Goal: Find specific page/section: Find specific page/section

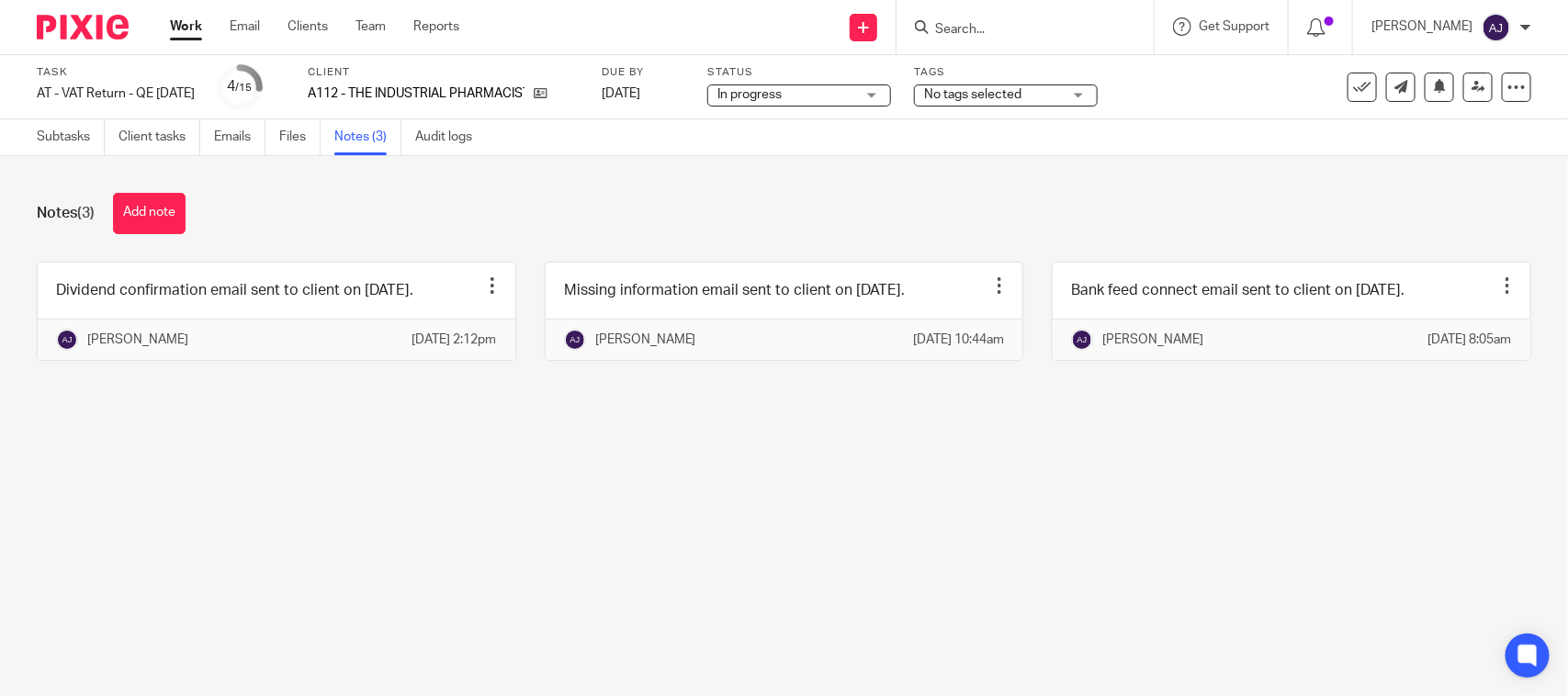
click at [828, 90] on span "In progress" at bounding box center [786, 95] width 137 height 19
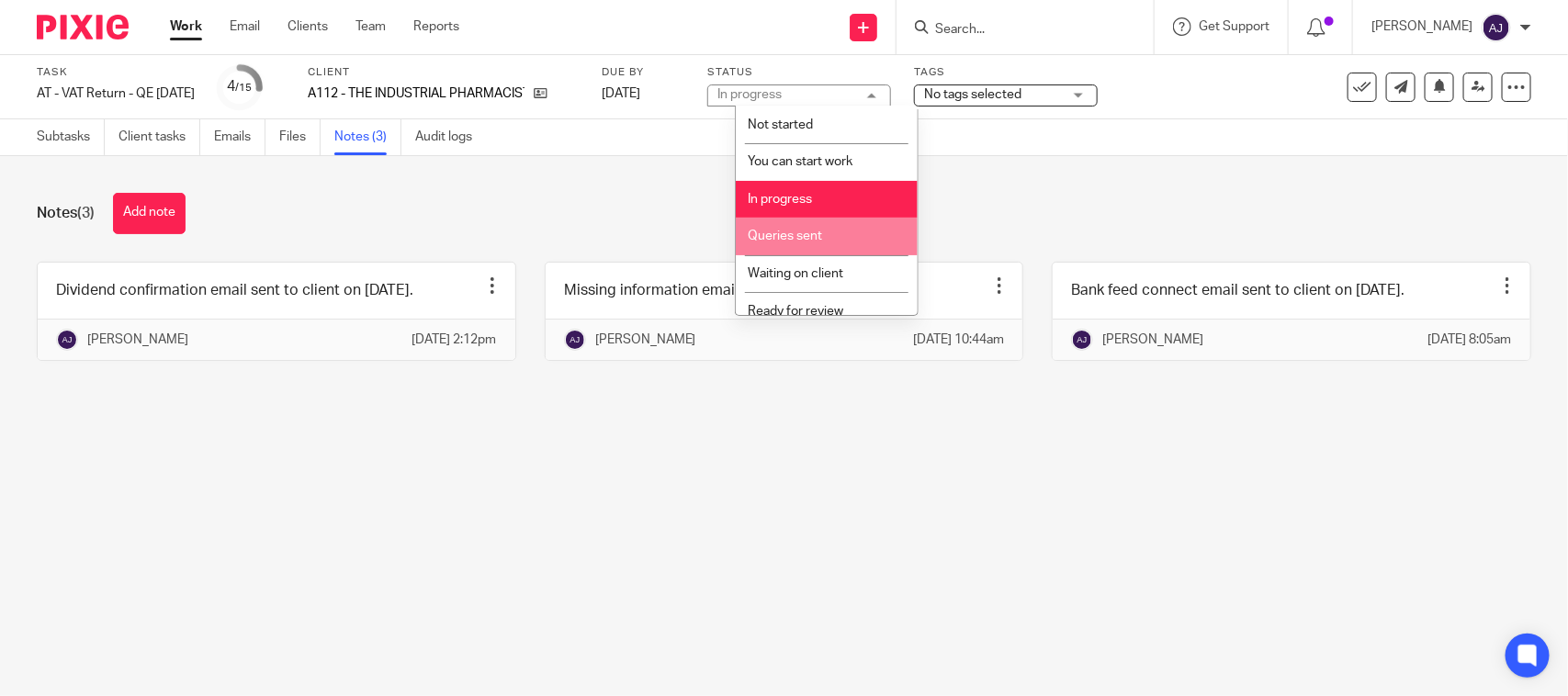
click at [800, 234] on span "Queries sent" at bounding box center [784, 236] width 74 height 12
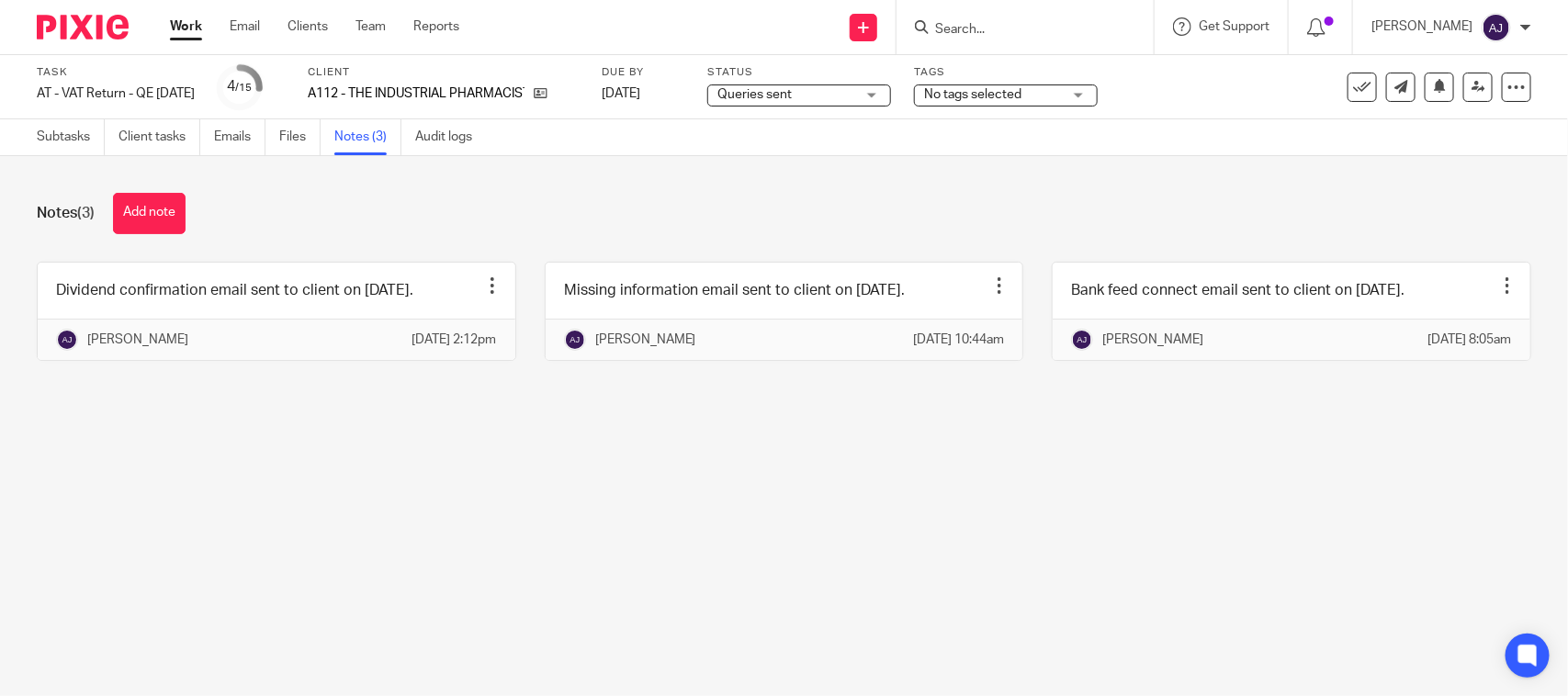
click at [809, 209] on div "Notes (3) Add note" at bounding box center [784, 213] width 1495 height 41
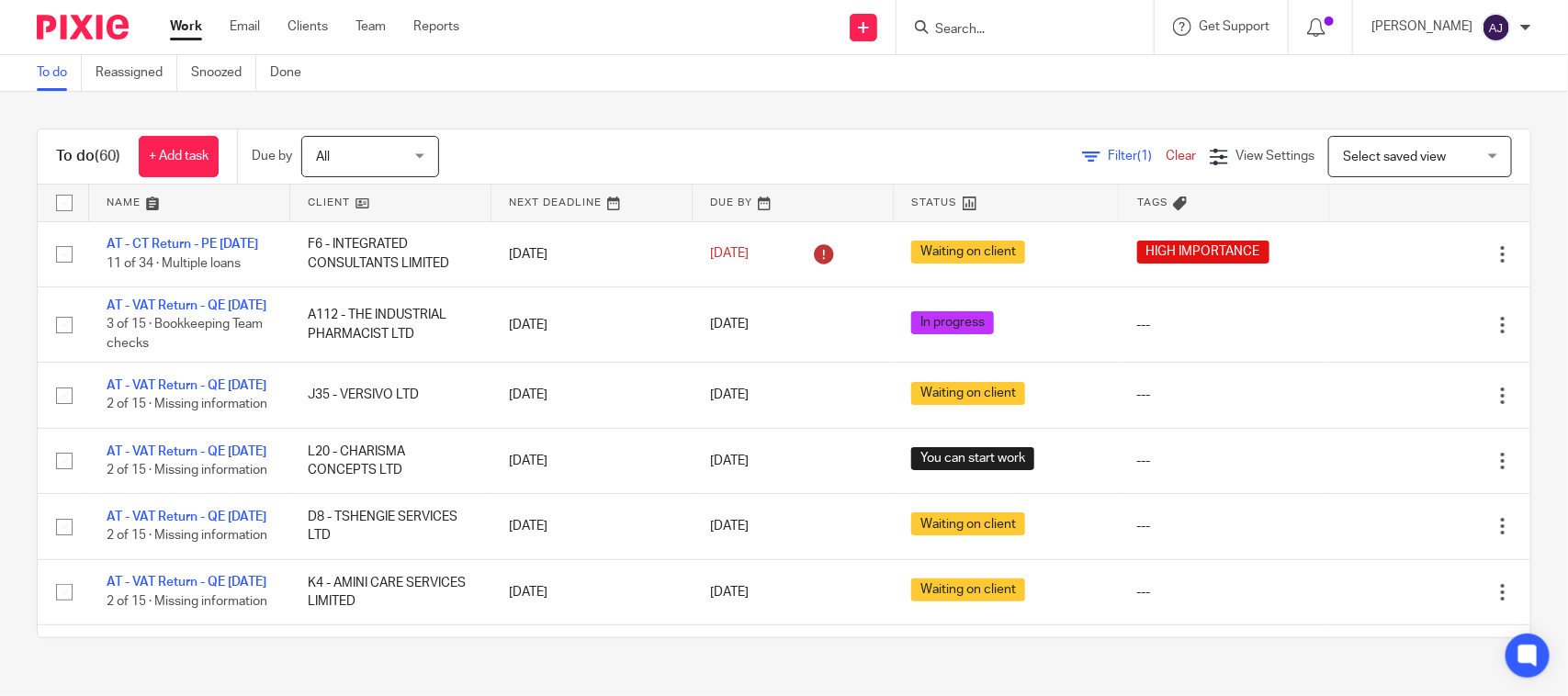
click at [648, 108] on div "To do (60) + Add task Due by All All Today Tomorrow This week Next week This mo…" at bounding box center [784, 383] width 1568 height 583
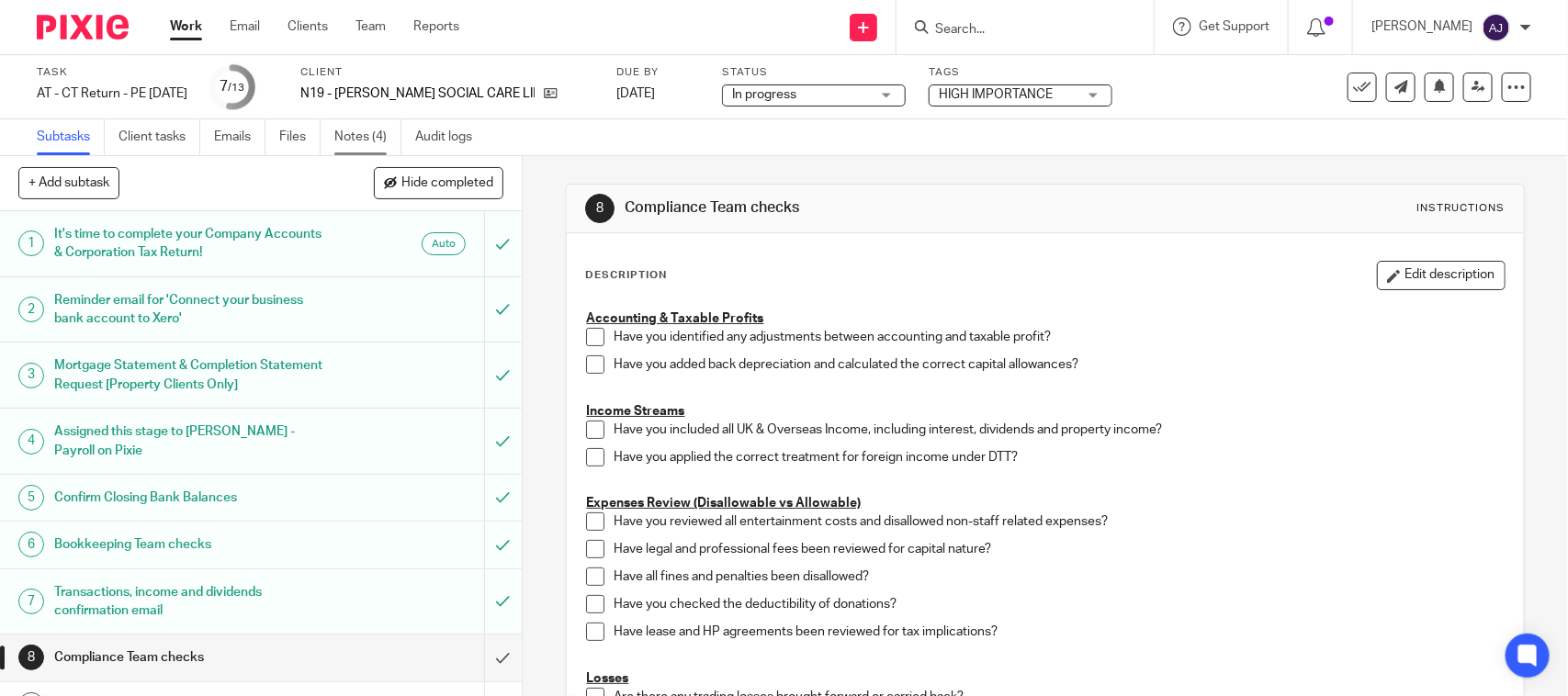
click at [349, 134] on link "Notes (4)" at bounding box center [367, 137] width 67 height 36
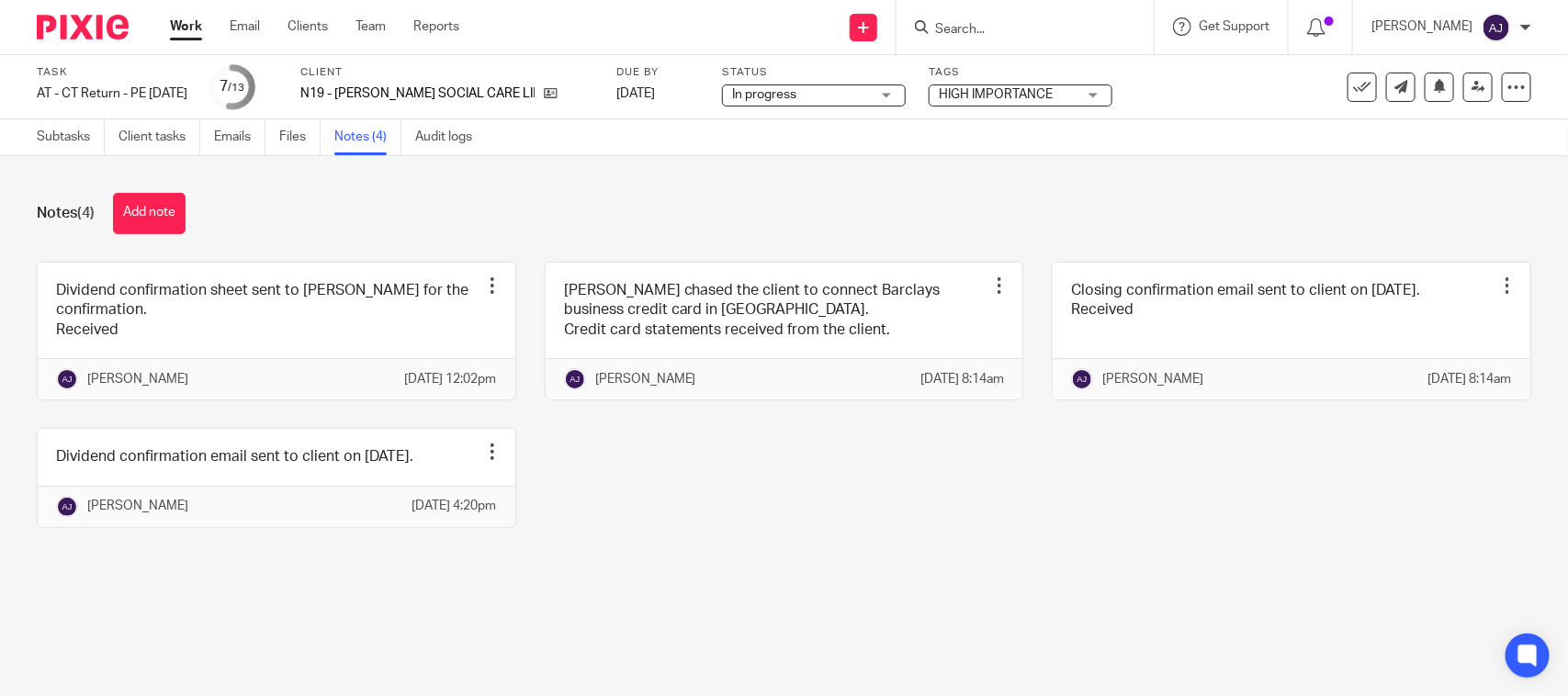
click at [960, 534] on div "Dividend confirmation sheet sent to Bobo for the confirmation. Received Edit no…" at bounding box center [769, 409] width 1522 height 294
click at [889, 231] on div "Notes (4) Add note" at bounding box center [784, 213] width 1495 height 41
click at [736, 686] on main "Task AT - CT Return - PE 30-06-2025 Save AT - CT Return - PE 30-06-2025 7 /13 C…" at bounding box center [784, 348] width 1568 height 696
click at [885, 511] on div "Dividend confirmation sheet sent to Bobo for the confirmation. Received Edit no…" at bounding box center [769, 409] width 1522 height 294
click at [1173, 556] on div "Dividend confirmation sheet sent to Bobo for the confirmation. Received Edit no…" at bounding box center [769, 409] width 1522 height 294
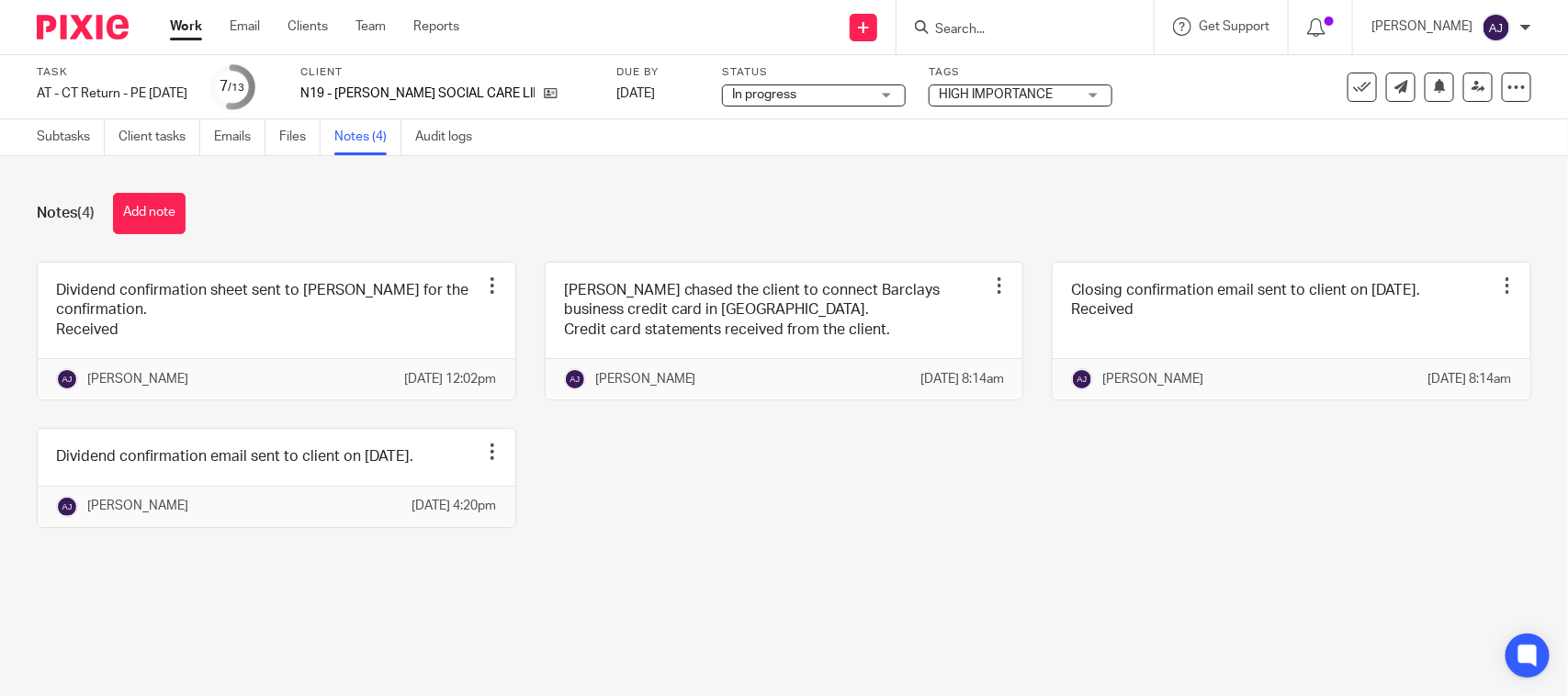
click at [740, 219] on div "Notes (4) Add note" at bounding box center [784, 213] width 1495 height 41
click at [451, 171] on div "Notes (4) Add note Dividend confirmation sheet sent to Bobo for the confirmatio…" at bounding box center [784, 374] width 1568 height 436
click at [964, 22] on input "Search" at bounding box center [1015, 30] width 165 height 16
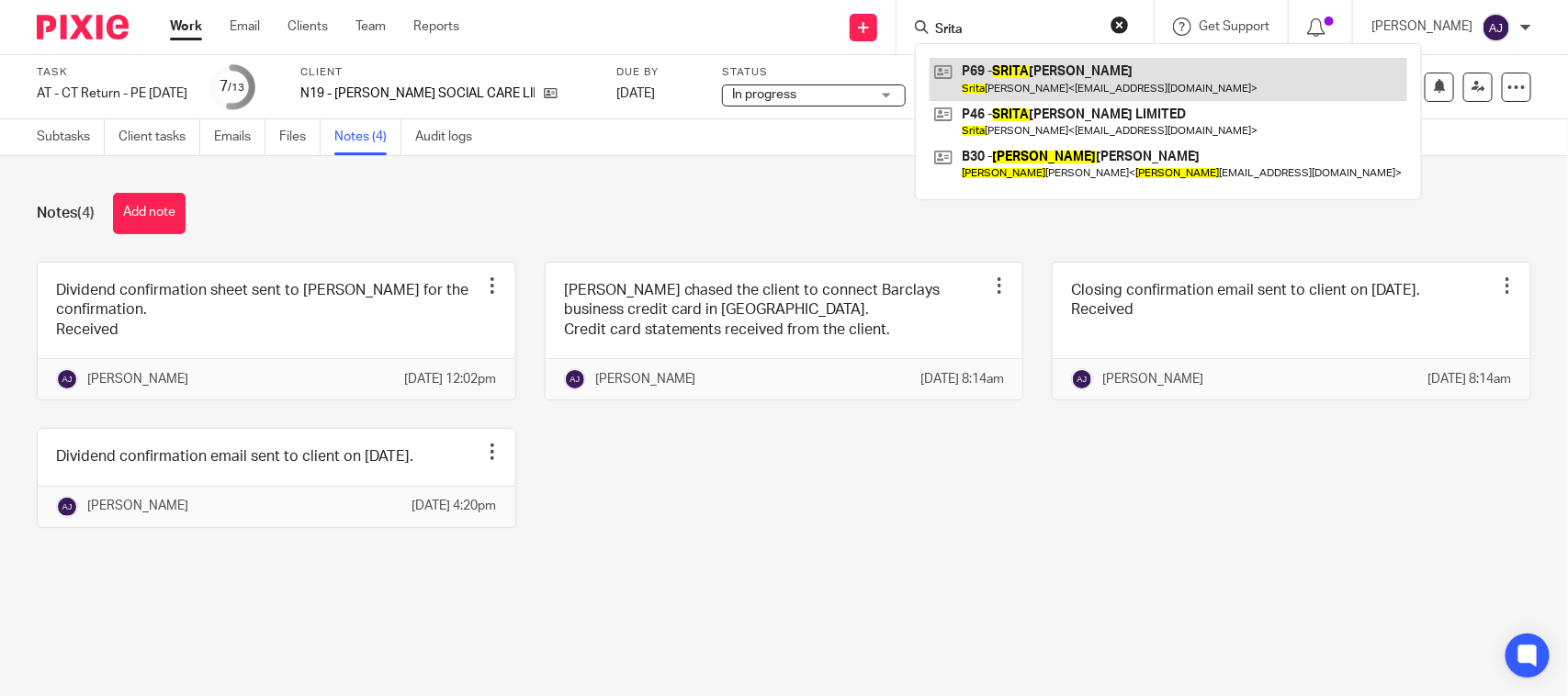
type input "Srita"
click at [1065, 81] on link at bounding box center [1168, 79] width 477 height 42
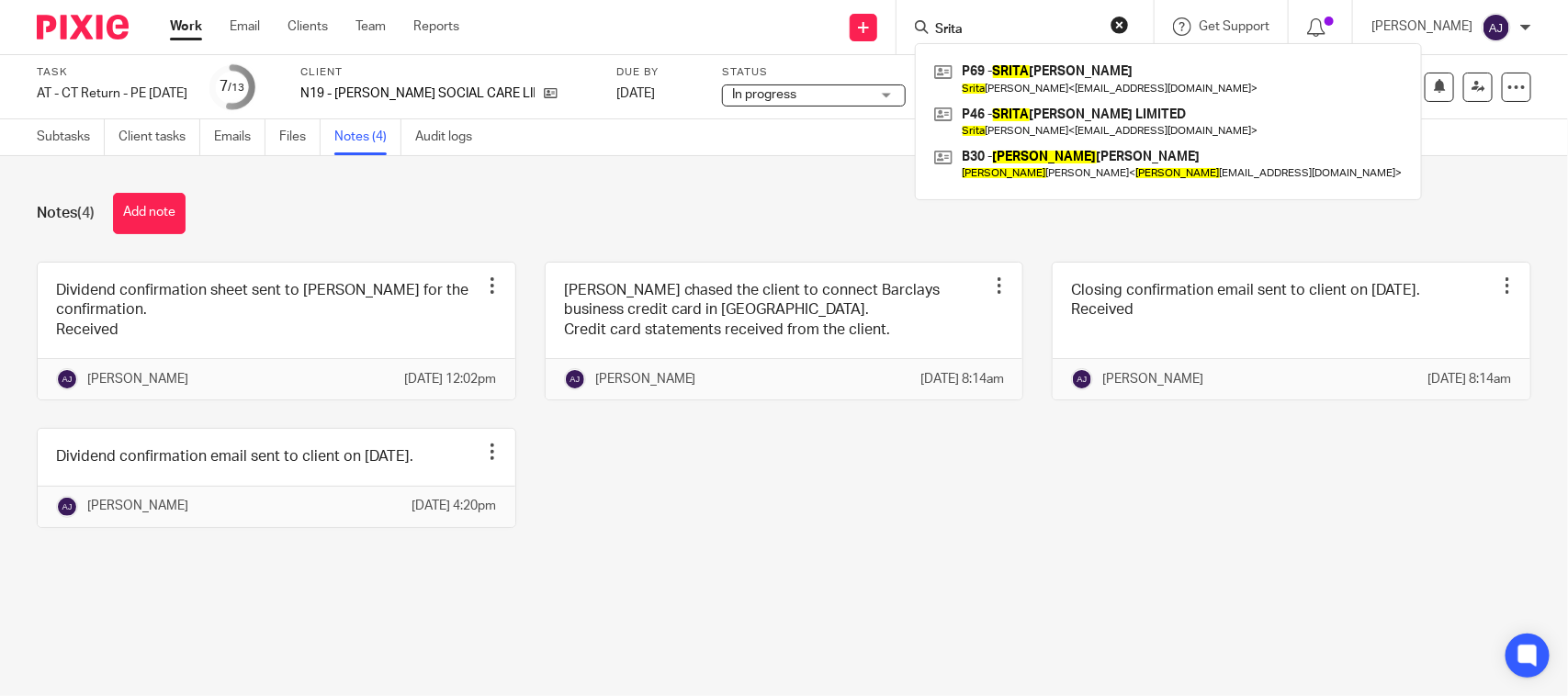
click at [708, 126] on div "Subtasks Client tasks Emails Files Notes (4) Audit logs" at bounding box center [784, 137] width 1568 height 36
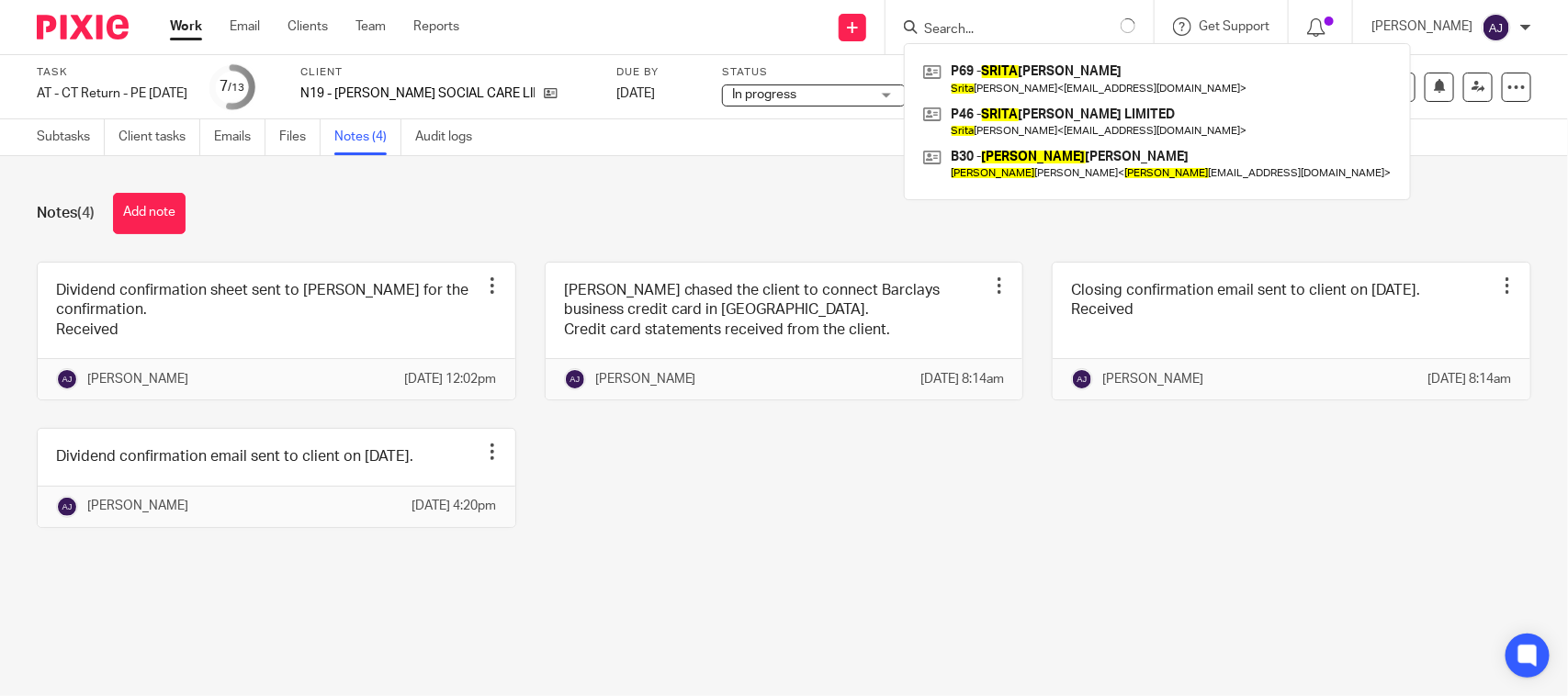
click at [691, 198] on div "Notes (4) Add note" at bounding box center [784, 213] width 1495 height 41
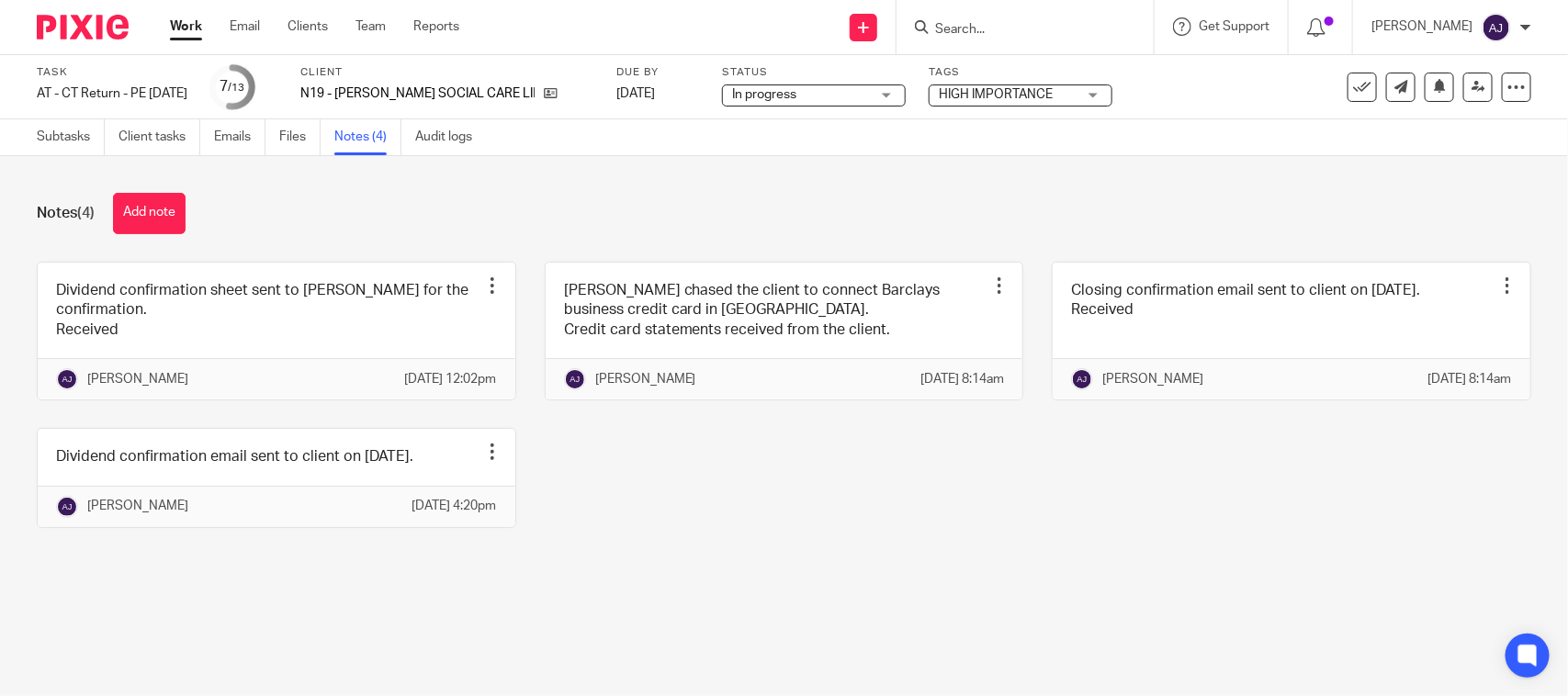
click at [733, 508] on div "Dividend confirmation sheet sent to Bobo for the confirmation. Received Edit no…" at bounding box center [769, 409] width 1522 height 294
click at [939, 222] on div "Notes (4) Add note" at bounding box center [784, 213] width 1495 height 41
click at [1383, 556] on div "Dividend confirmation sheet sent to Bobo for the confirmation. Received Edit no…" at bounding box center [769, 409] width 1522 height 294
click at [594, 223] on div "Notes (4) Add note" at bounding box center [784, 213] width 1495 height 41
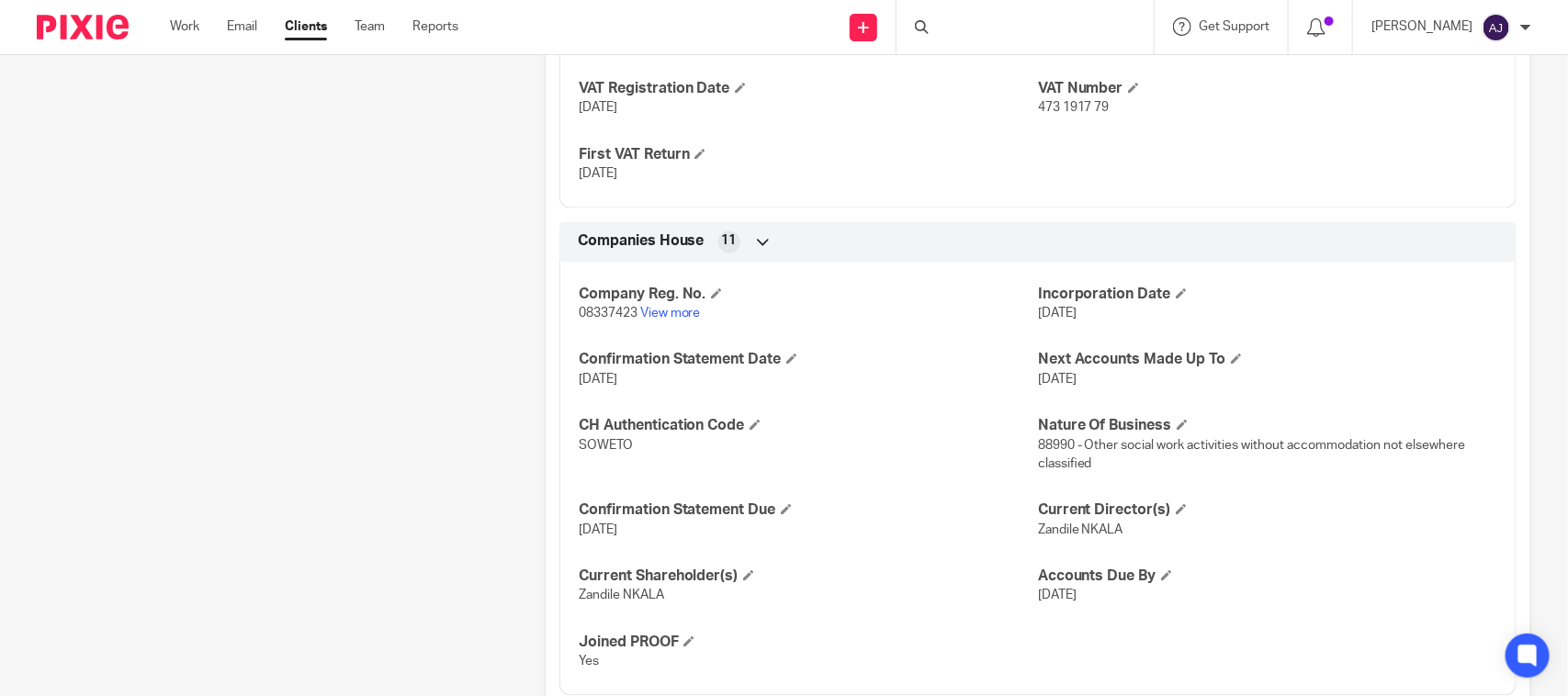
scroll to position [1608, 0]
drag, startPoint x: 1079, startPoint y: 441, endPoint x: 1090, endPoint y: 471, distance: 32.0
click at [1090, 471] on p "88990 - Other social work activities without accommodation not elsewhere classi…" at bounding box center [1266, 453] width 459 height 37
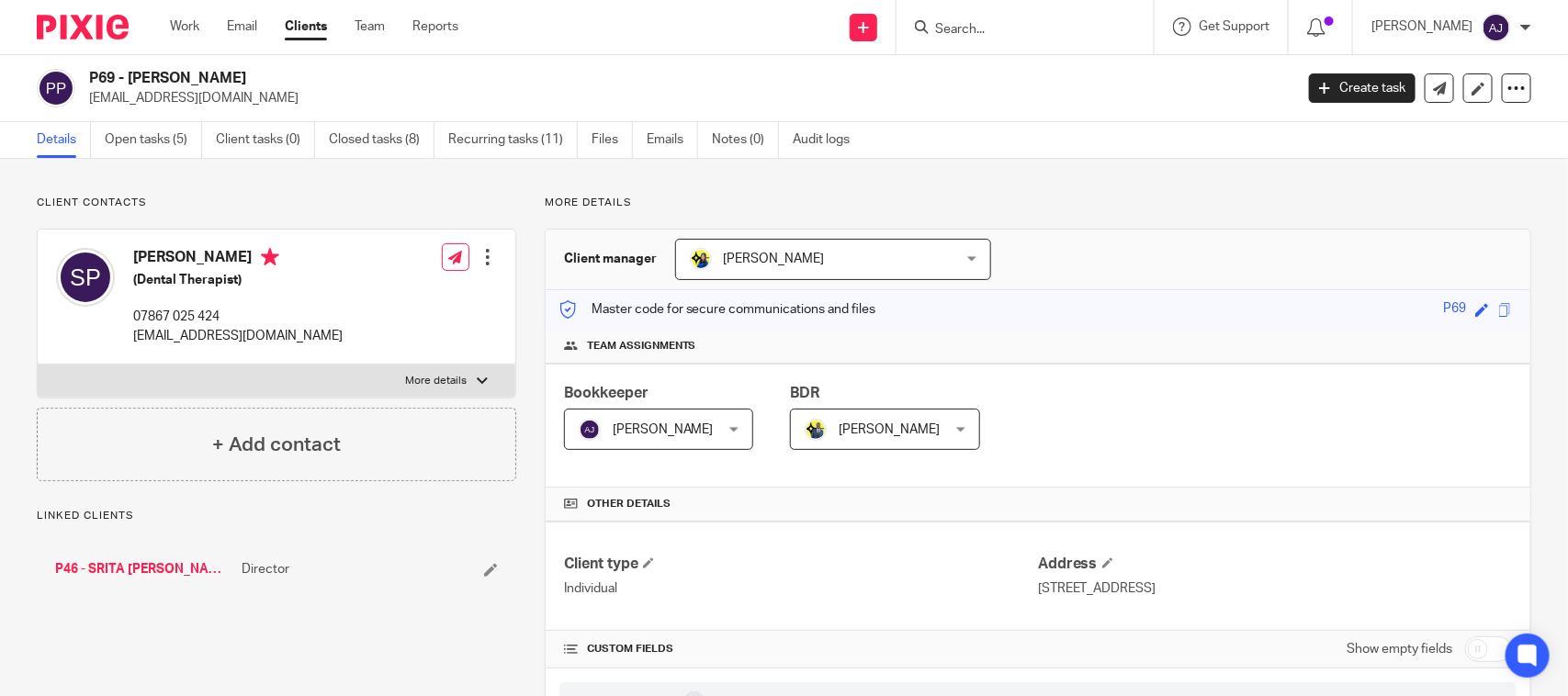
click at [158, 144] on link "Open tasks (5)" at bounding box center [154, 140] width 97 height 36
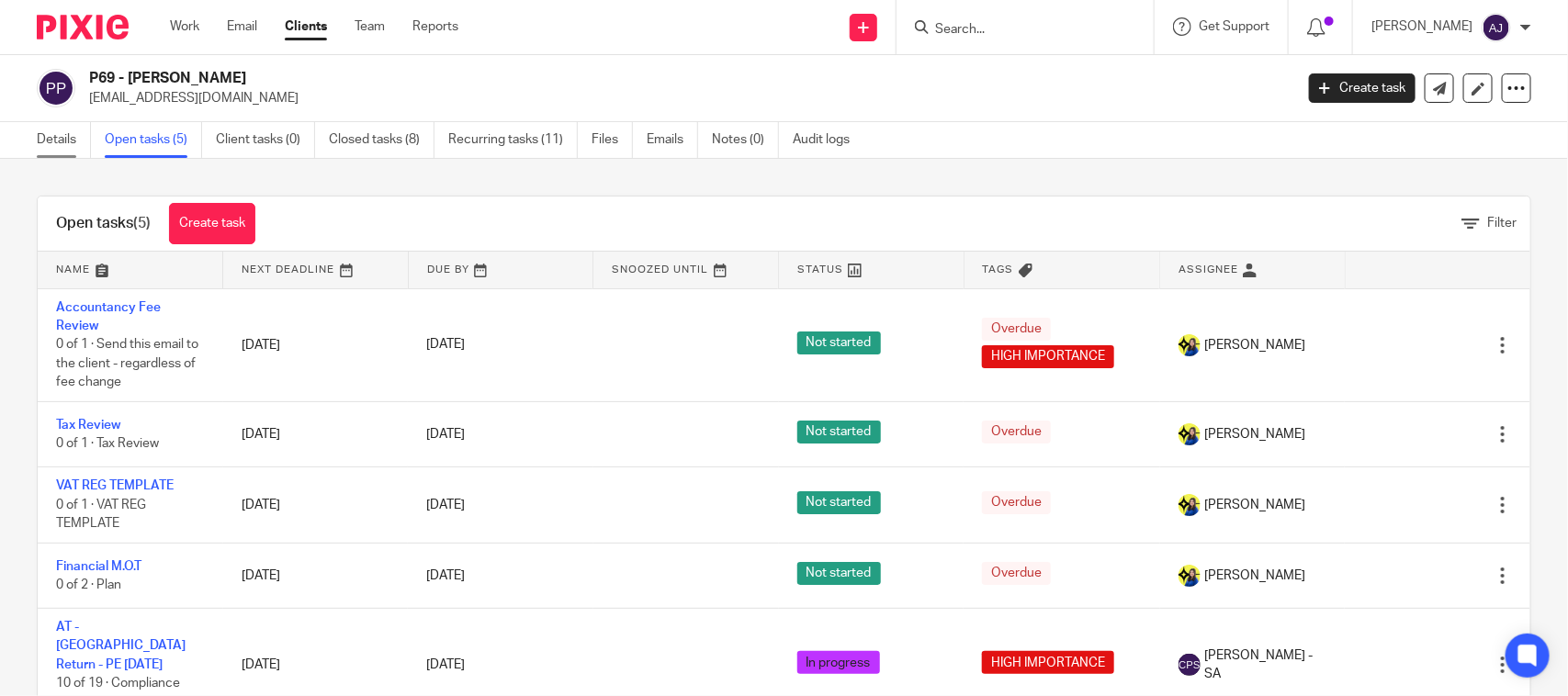
click at [65, 135] on link "Details" at bounding box center [63, 140] width 54 height 36
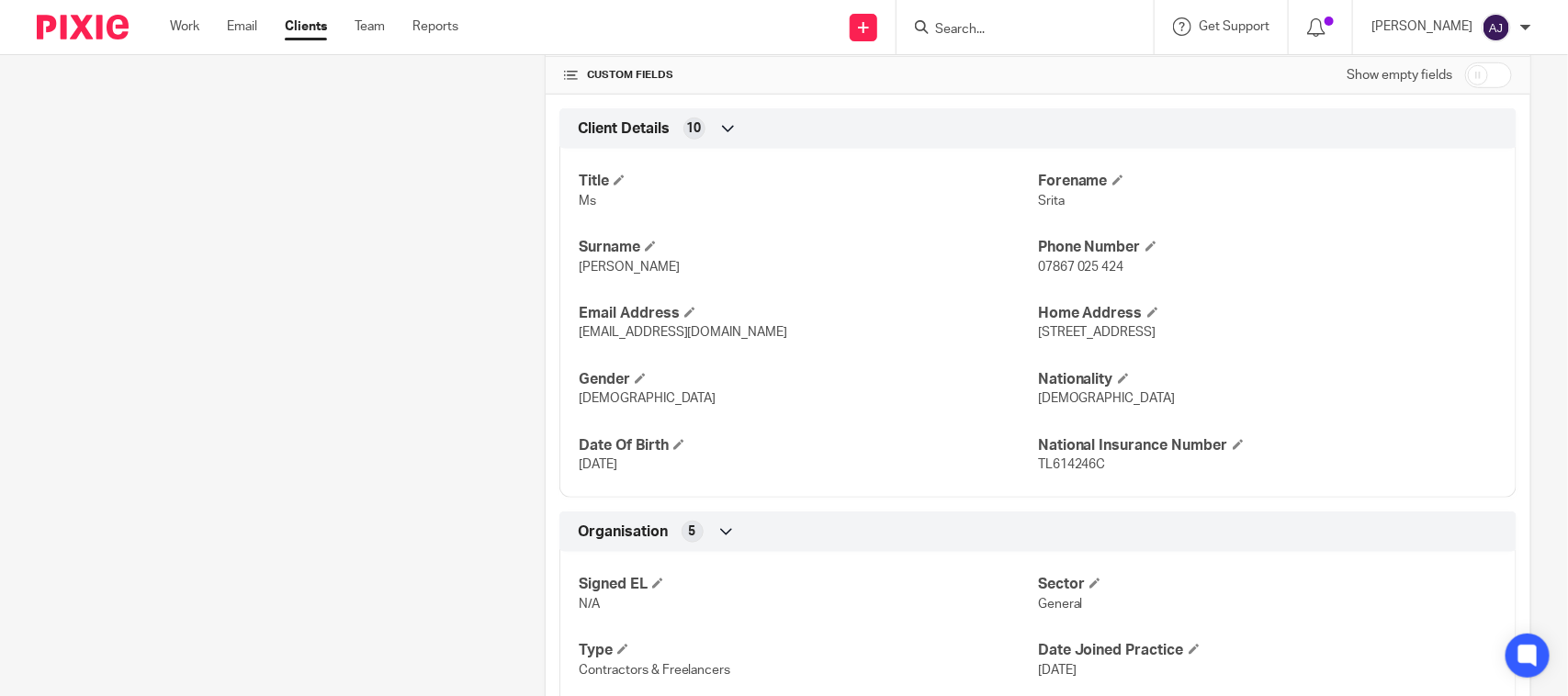
scroll to position [894, 0]
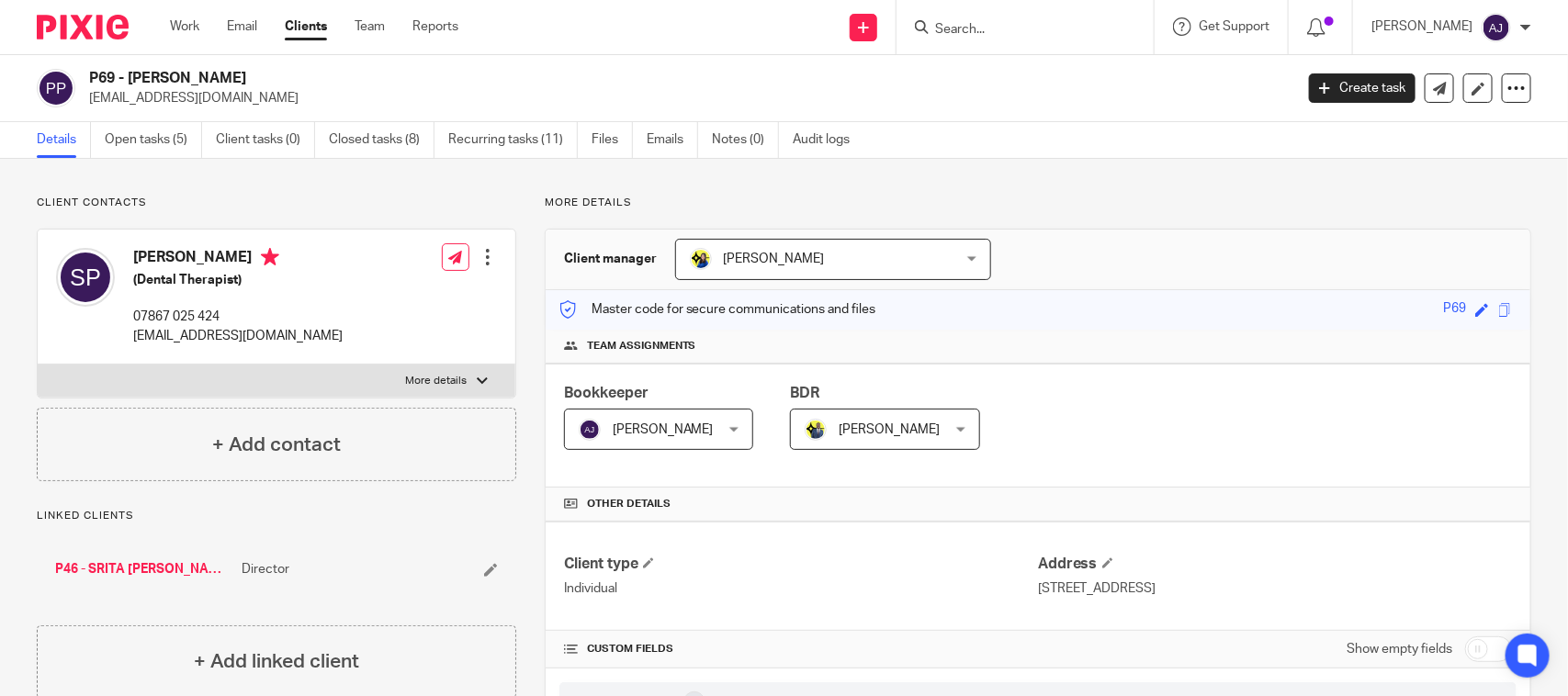
click at [125, 572] on link "P46 - SRITA [PERSON_NAME] LIMITED" at bounding box center [144, 569] width 178 height 18
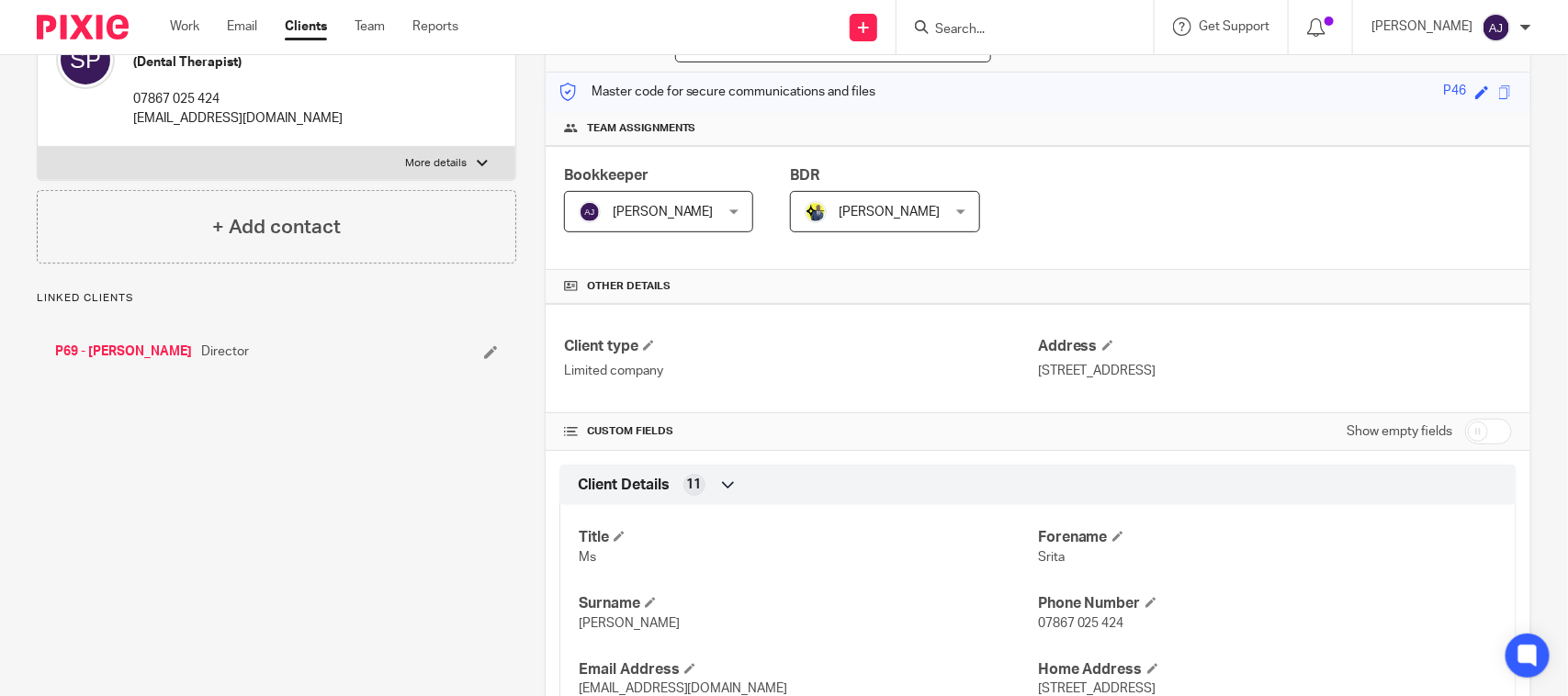
scroll to position [574, 0]
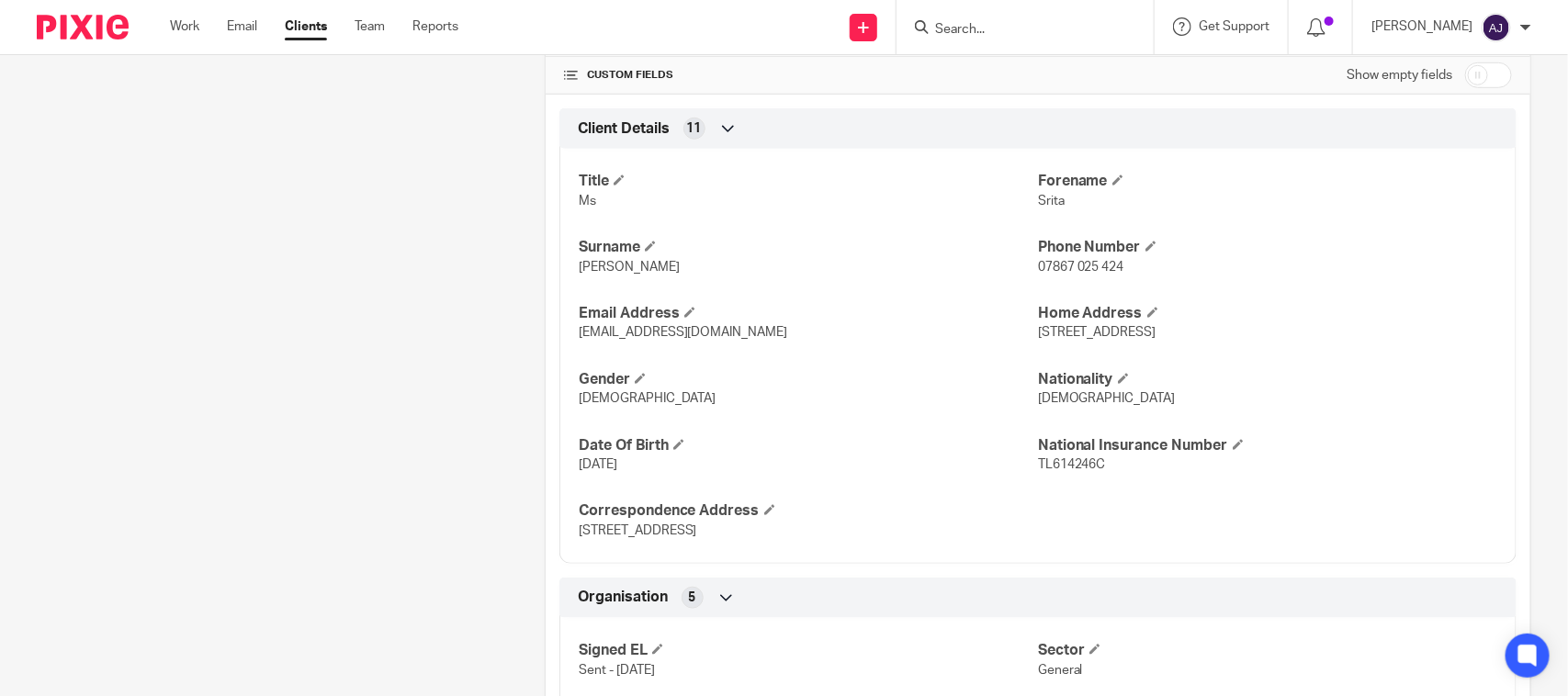
click at [333, 439] on div "Client contacts [PERSON_NAME] (Dental Therapist) 07867 025 424 [EMAIL_ADDRESS][…" at bounding box center [262, 601] width 508 height 1958
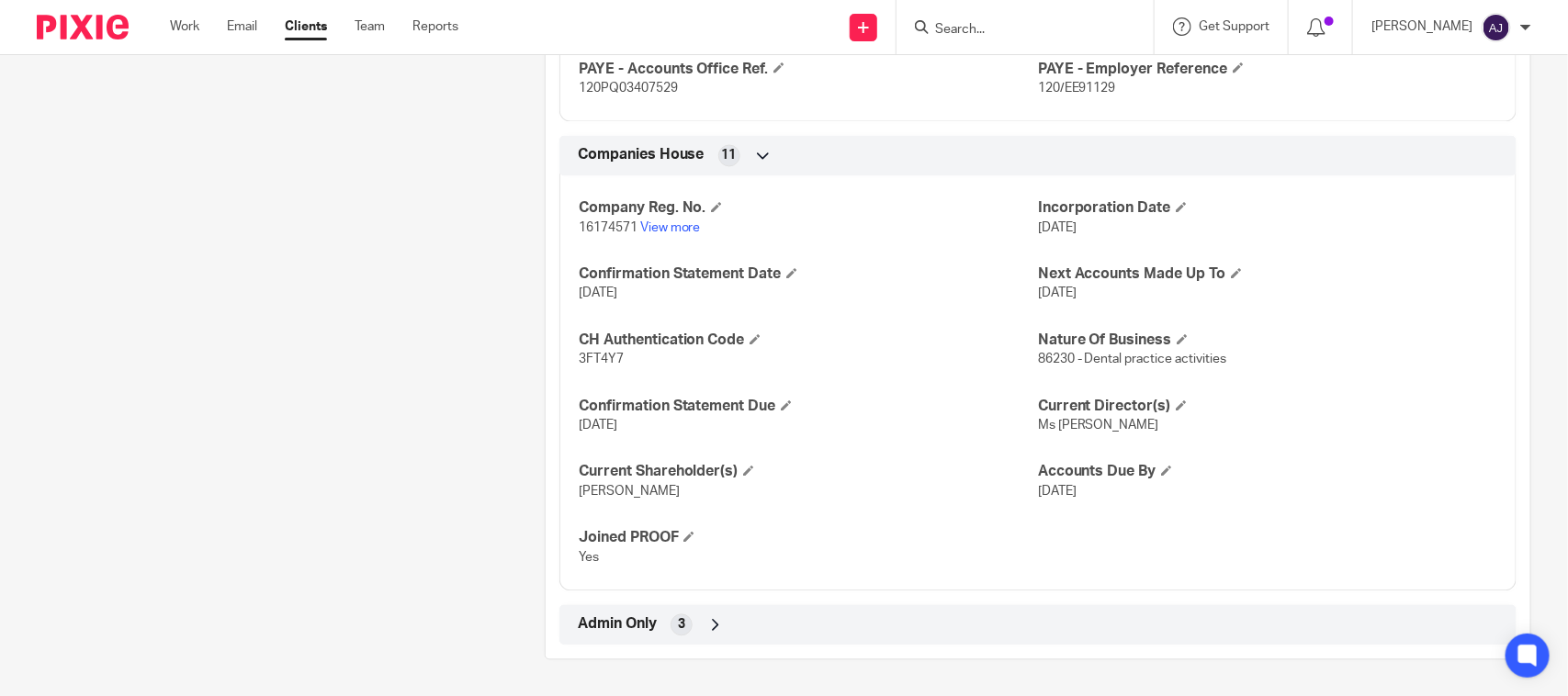
scroll to position [1496, 0]
drag, startPoint x: 1077, startPoint y: 361, endPoint x: 1354, endPoint y: 356, distance: 277.0
click at [1354, 356] on p "86230 - Dental practice activities" at bounding box center [1266, 359] width 459 height 18
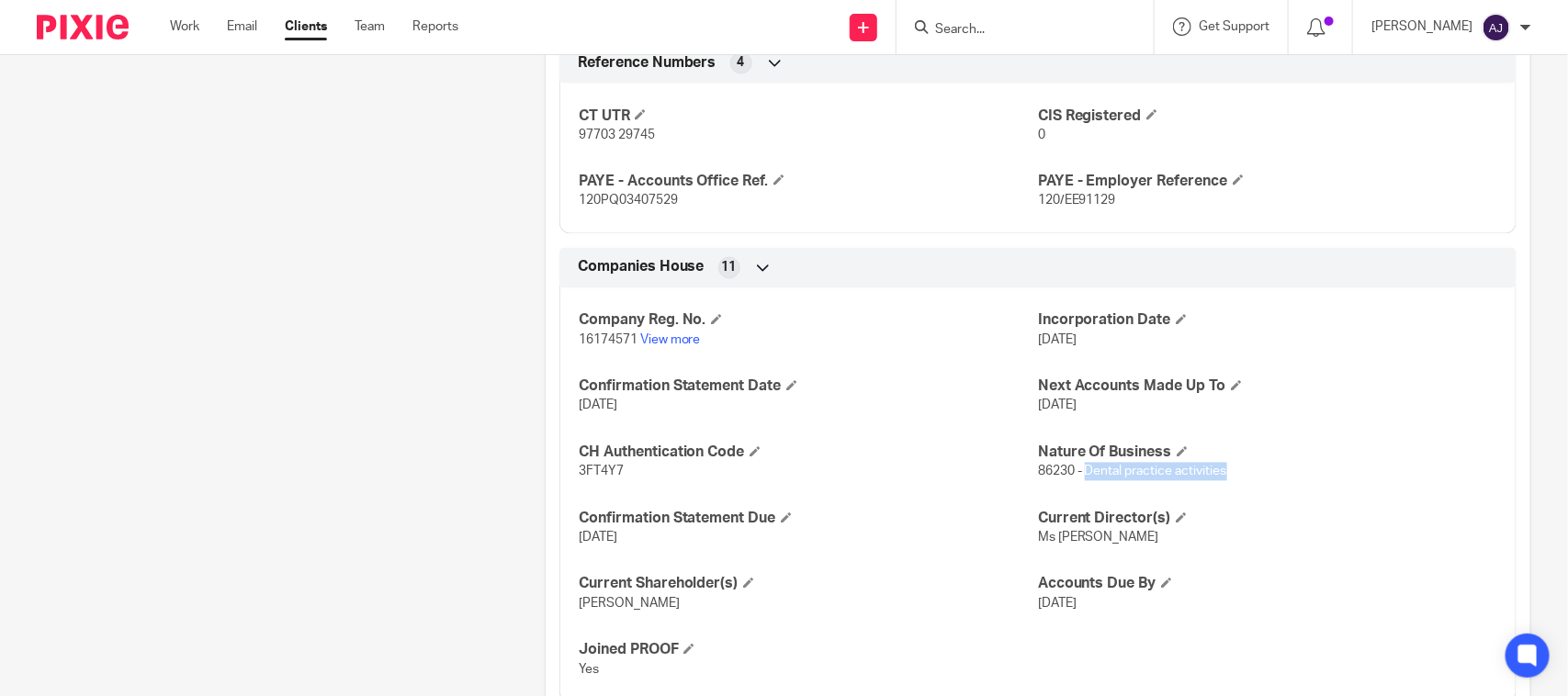
drag, startPoint x: 1026, startPoint y: 347, endPoint x: 1187, endPoint y: 347, distance: 161.0
click at [1187, 347] on p "[DATE]" at bounding box center [1266, 340] width 459 height 18
click at [1360, 336] on p "[DATE]" at bounding box center [1266, 340] width 459 height 18
click at [669, 340] on link "View more" at bounding box center [671, 340] width 61 height 12
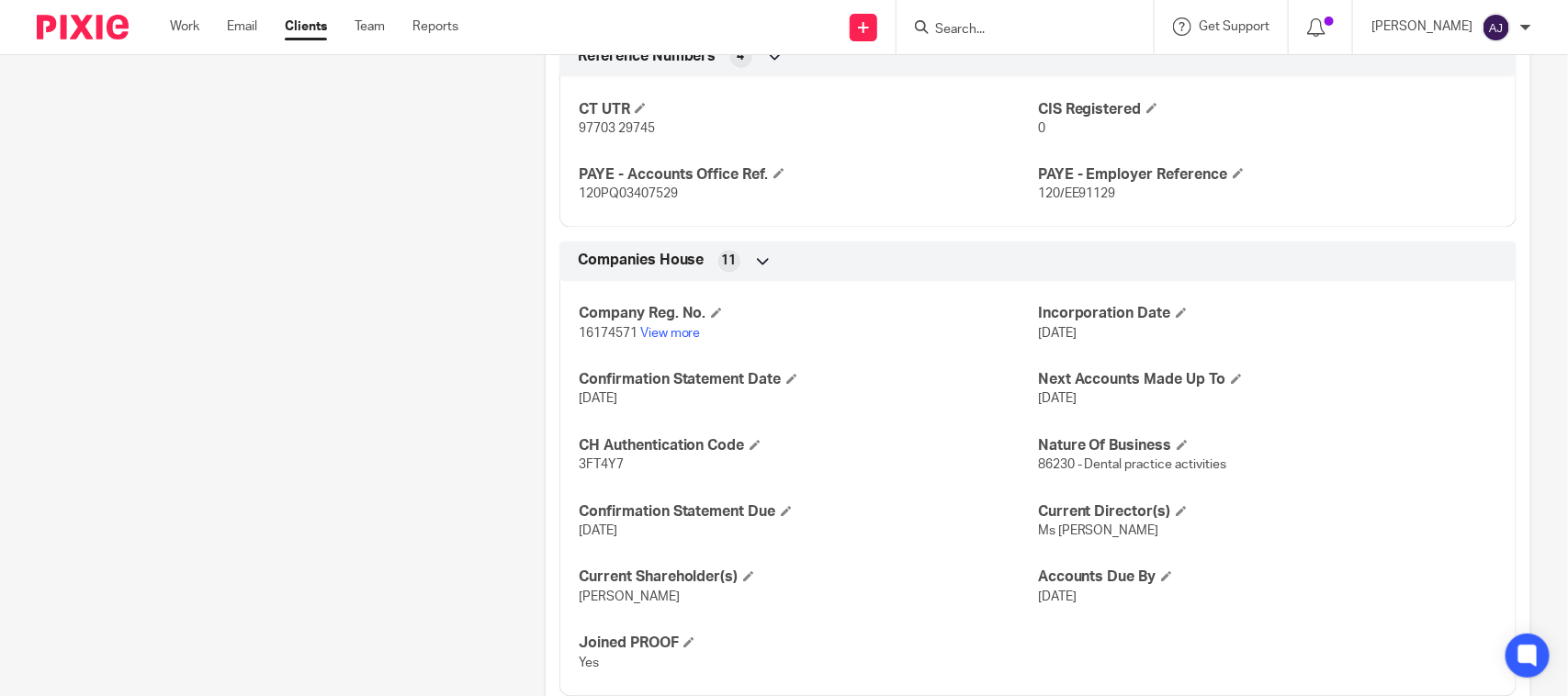
scroll to position [1151, 0]
